Goal: Task Accomplishment & Management: Use online tool/utility

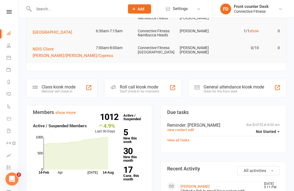
click at [248, 85] on div "General attendance kiosk mode" at bounding box center [233, 87] width 60 height 5
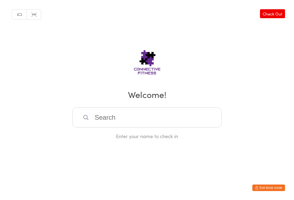
click at [101, 122] on input "search" at bounding box center [146, 118] width 149 height 20
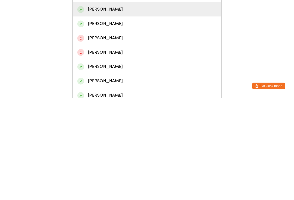
scroll to position [27, 0]
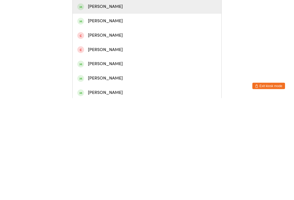
type input "[PERSON_NAME]"
click at [101, 177] on div "[PERSON_NAME]" at bounding box center [146, 180] width 139 height 7
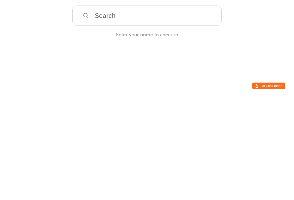
scroll to position [0, 0]
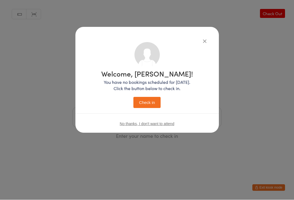
click at [147, 101] on button "Check in" at bounding box center [146, 102] width 27 height 11
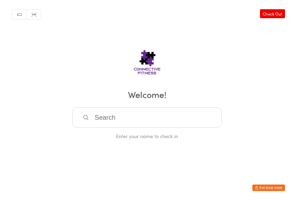
click at [134, 114] on input "search" at bounding box center [146, 118] width 149 height 20
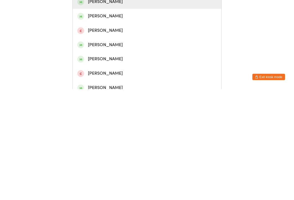
scroll to position [47, 0]
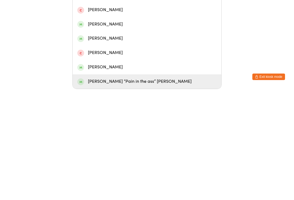
type input "[PERSON_NAME]"
click at [107, 189] on div "[PERSON_NAME] “Pain in the ass” [PERSON_NAME]" at bounding box center [146, 192] width 139 height 7
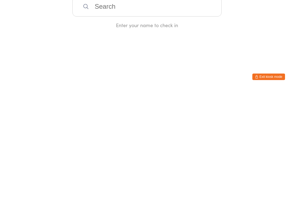
scroll to position [0, 0]
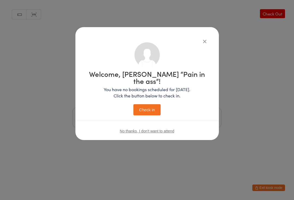
click at [140, 104] on button "Check in" at bounding box center [146, 109] width 27 height 11
